Goal: Information Seeking & Learning: Check status

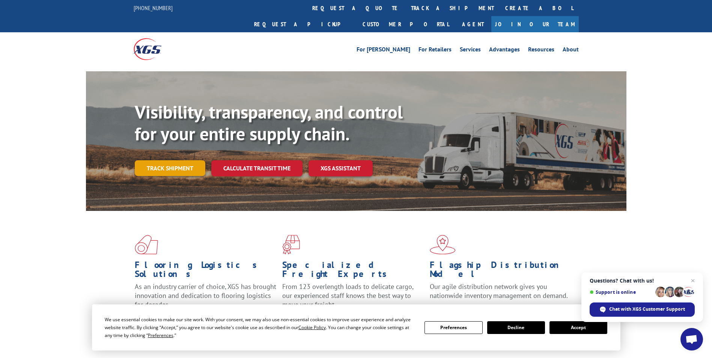
click at [173, 160] on link "Track shipment" at bounding box center [170, 168] width 71 height 16
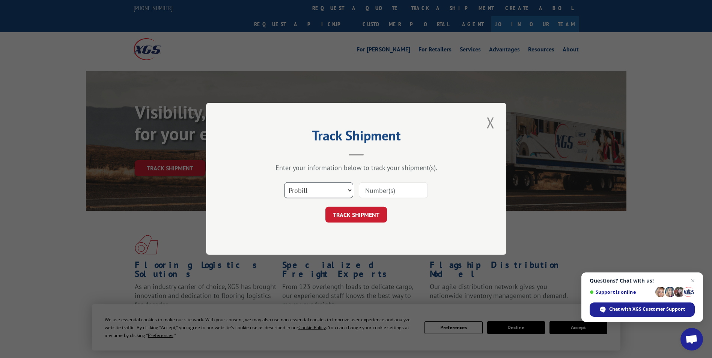
click at [349, 190] on select "Select category... Probill BOL PO" at bounding box center [318, 191] width 69 height 16
select select "bol"
click at [284, 183] on select "Select category... Probill BOL PO" at bounding box center [318, 191] width 69 height 16
click at [368, 190] on input at bounding box center [393, 191] width 69 height 16
paste input "53053901"
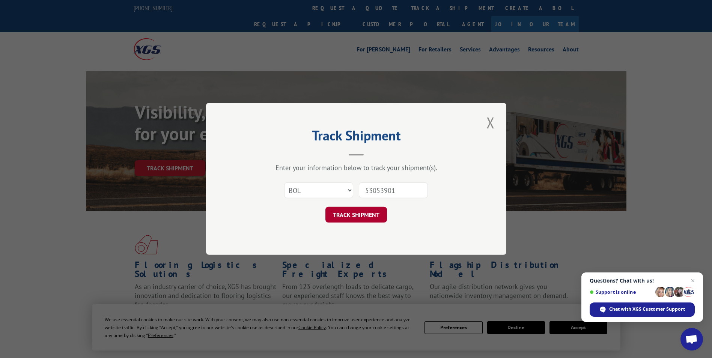
type input "53053901"
click at [351, 217] on button "TRACK SHIPMENT" at bounding box center [357, 215] width 62 height 16
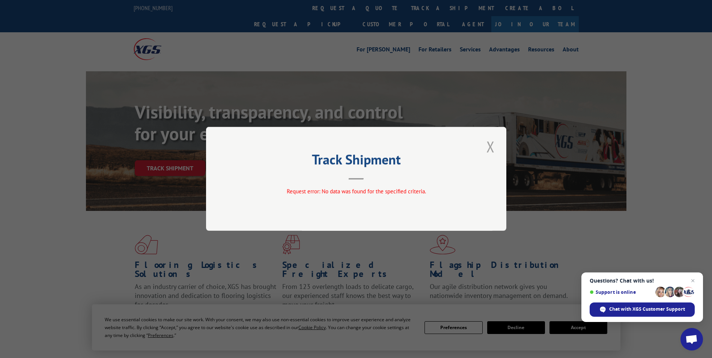
click at [491, 145] on button "Close modal" at bounding box center [490, 146] width 13 height 21
